Goal: Information Seeking & Learning: Learn about a topic

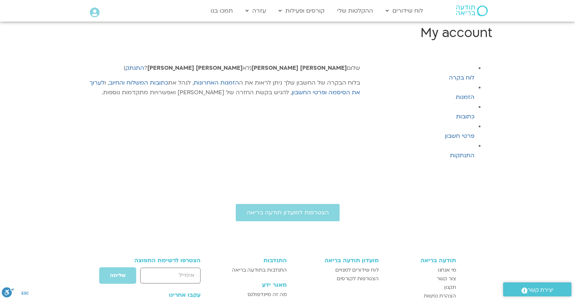
click at [458, 13] on img at bounding box center [472, 10] width 32 height 11
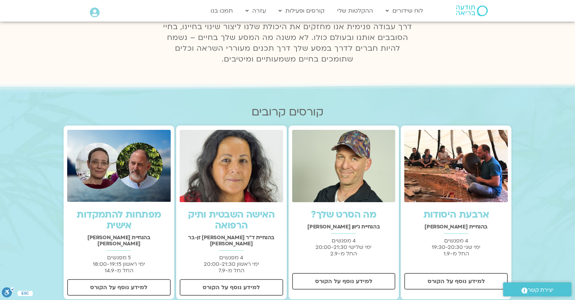
scroll to position [189, 0]
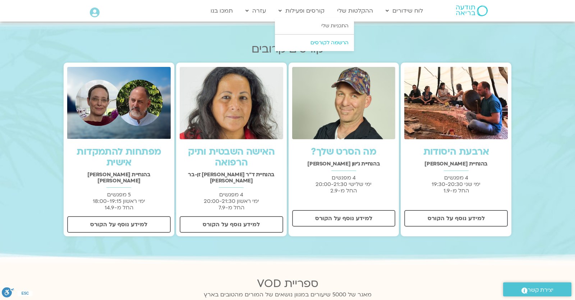
click at [322, 42] on link "הרשמה לקורסים" at bounding box center [314, 43] width 79 height 17
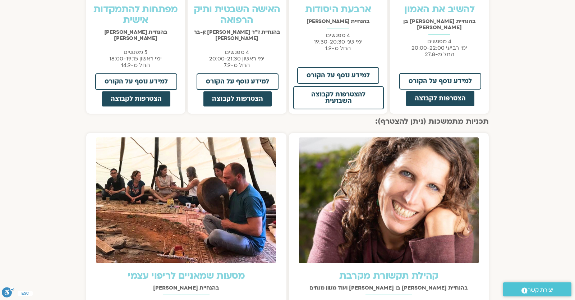
scroll to position [378, 0]
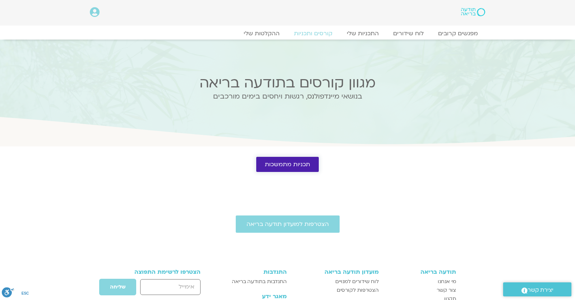
click at [319, 172] on link "תכניות מתמשכות" at bounding box center [287, 164] width 63 height 15
drag, startPoint x: 329, startPoint y: 170, endPoint x: 230, endPoint y: 170, distance: 99.6
click at [485, 153] on span at bounding box center [485, 153] width 0 height 0
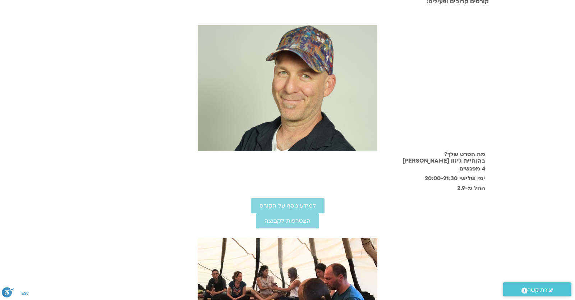
scroll to position [126, 0]
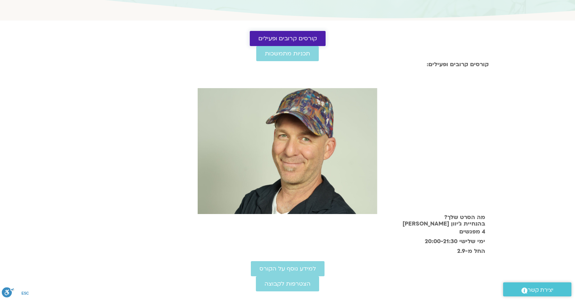
click at [317, 42] on span "קורסים קרובים ופעילים" at bounding box center [287, 38] width 59 height 6
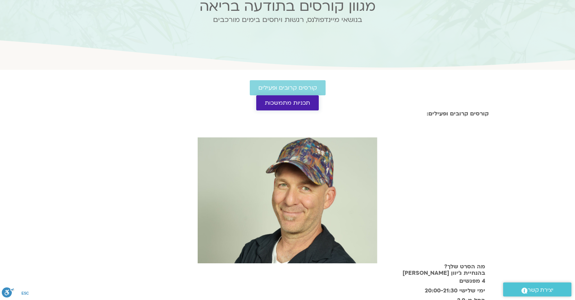
click at [265, 106] on span "תכניות מתמשכות" at bounding box center [287, 103] width 45 height 6
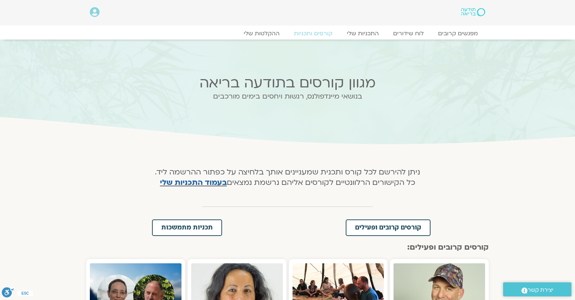
drag, startPoint x: 349, startPoint y: 135, endPoint x: 272, endPoint y: 135, distance: 77.3
click at [168, 137] on div "מגוון קורסים בתודעה בריאה בנושאי מיינדפולנס, רגשות ויחסים בימים מורכבים" at bounding box center [287, 93] width 289 height 106
click at [302, 128] on div "מגוון קורסים בתודעה בריאה בנושאי מיינדפולנס, רגשות ויחסים בימים מורכבים" at bounding box center [287, 93] width 289 height 106
click at [215, 141] on div "מגוון קורסים בתודעה בריאה בנושאי מיינדפולנס, רגשות ויחסים בימים מורכבים" at bounding box center [287, 93] width 289 height 106
